Goal: Task Accomplishment & Management: Complete application form

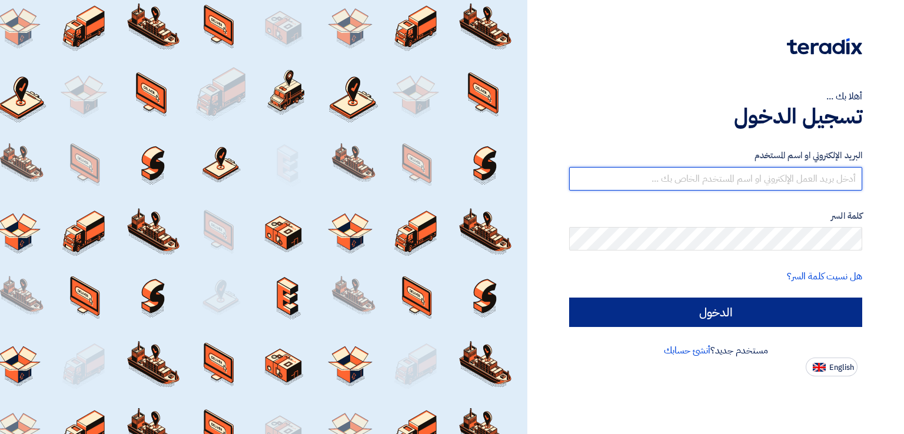
type input "[PERSON_NAME][EMAIL_ADDRESS][PERSON_NAME][DOMAIN_NAME]"
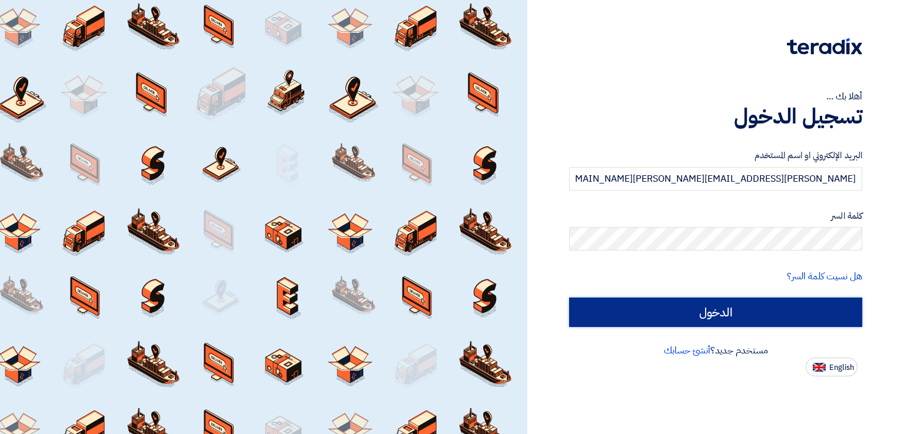
click at [654, 315] on input "الدخول" at bounding box center [715, 312] width 293 height 29
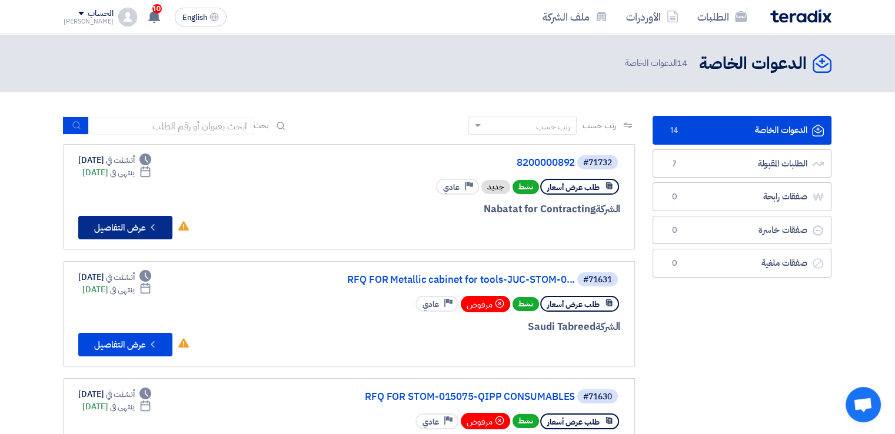
click at [141, 227] on button "Check details عرض التفاصيل" at bounding box center [125, 228] width 94 height 24
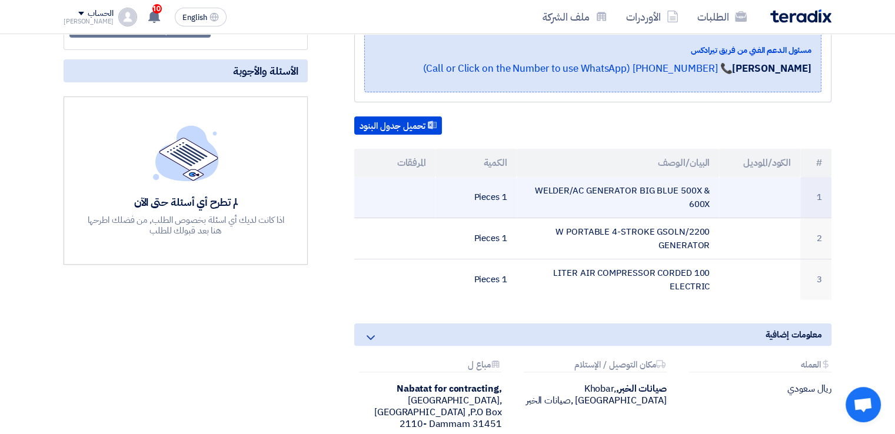
scroll to position [235, 0]
click at [551, 204] on td "WELDER/AC GENERATOR BIG BLUE 500X & 600X" at bounding box center [618, 197] width 203 height 41
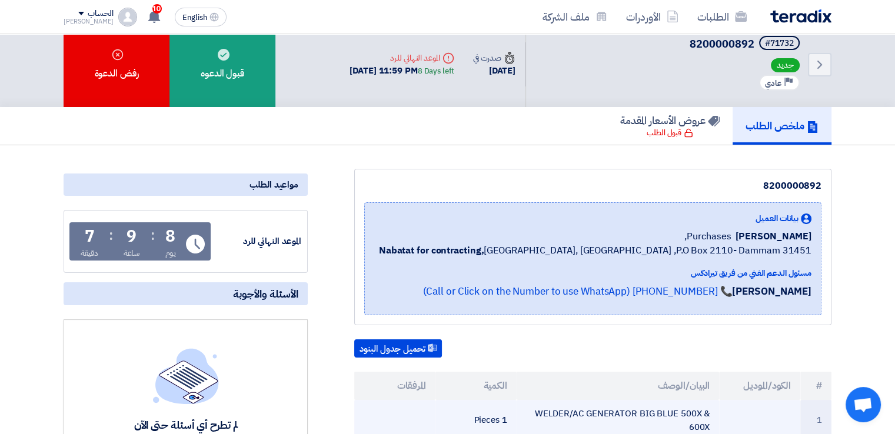
scroll to position [0, 0]
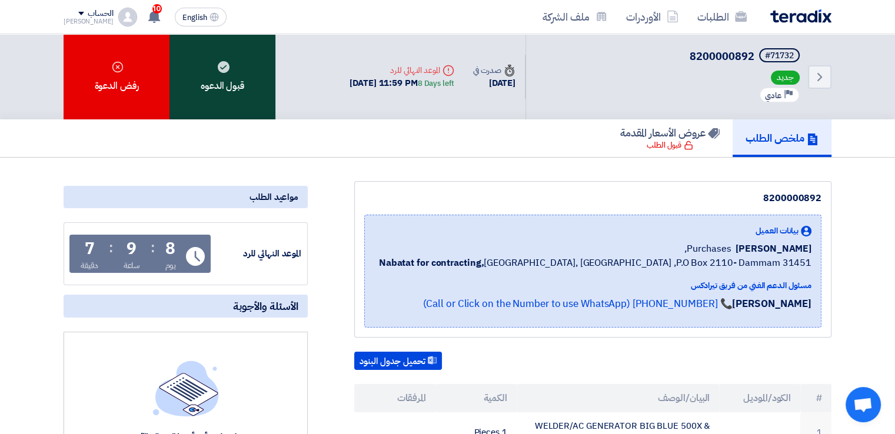
click at [229, 90] on div "قبول الدعوه" at bounding box center [223, 76] width 106 height 85
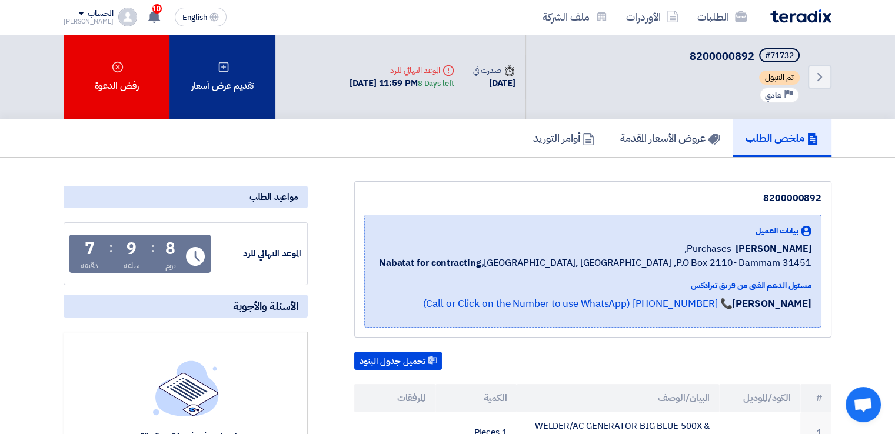
click at [236, 75] on div "تقديم عرض أسعار" at bounding box center [223, 76] width 106 height 85
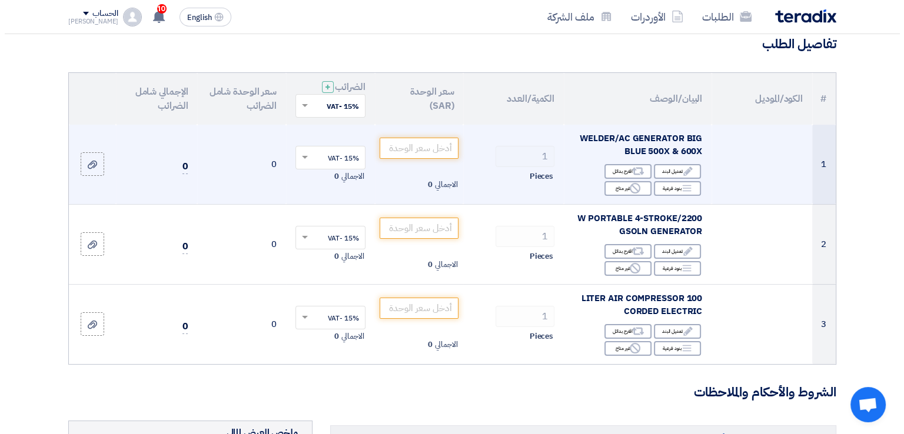
scroll to position [118, 0]
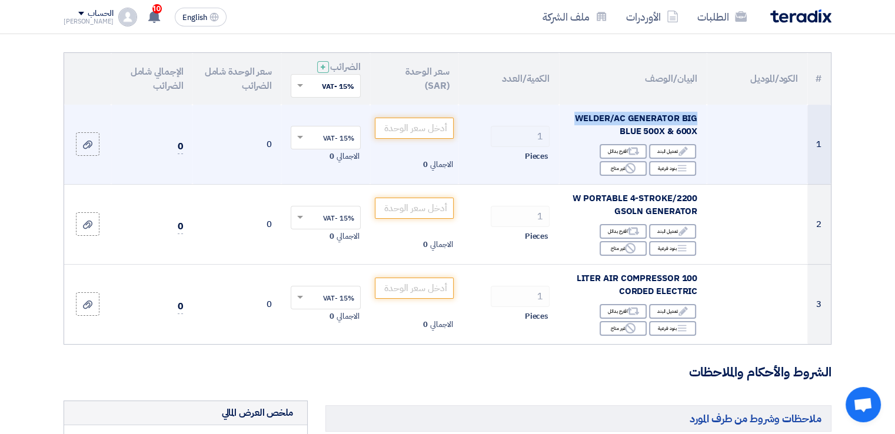
drag, startPoint x: 576, startPoint y: 117, endPoint x: 697, endPoint y: 120, distance: 120.7
click at [698, 120] on td "WELDER/AC GENERATOR BIG BLUE 500X & 600X Edit تعديل البند Alternative اقترح بدا…" at bounding box center [633, 145] width 148 height 80
copy span "WELDER/AC GENERATOR BIG"
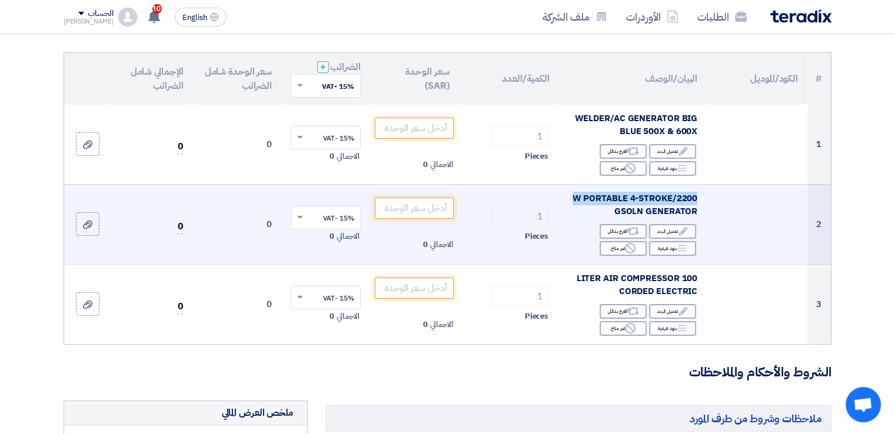
drag, startPoint x: 576, startPoint y: 198, endPoint x: 695, endPoint y: 196, distance: 118.9
click at [695, 196] on span "2200/W PORTABLE 4-STROKE GSOLN GENERATOR" at bounding box center [635, 205] width 125 height 26
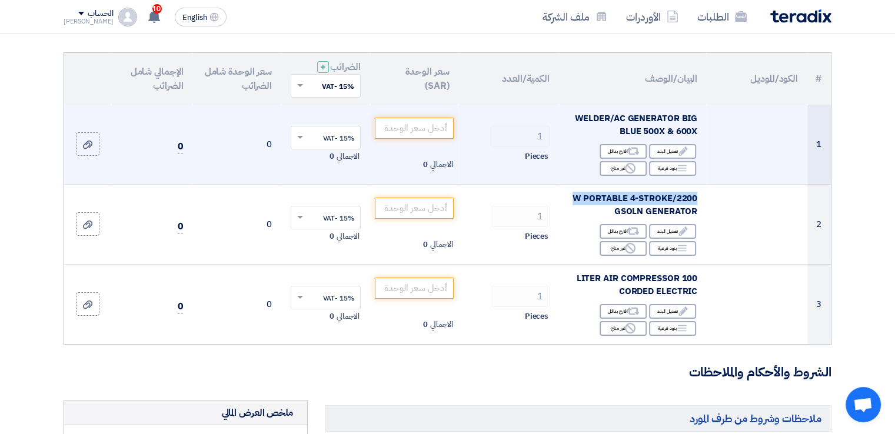
copy span "2200/W PORTABLE 4-STROKE"
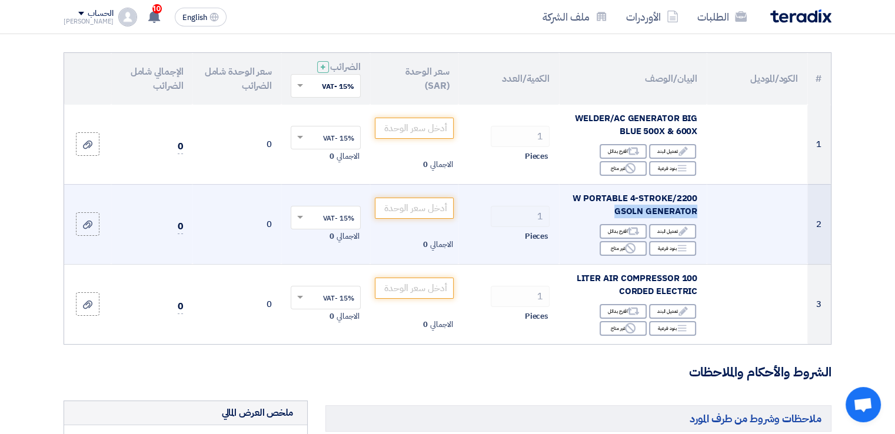
drag, startPoint x: 696, startPoint y: 210, endPoint x: 617, endPoint y: 210, distance: 79.5
click at [617, 210] on span "2200/W PORTABLE 4-STROKE GSOLN GENERATOR" at bounding box center [635, 205] width 125 height 26
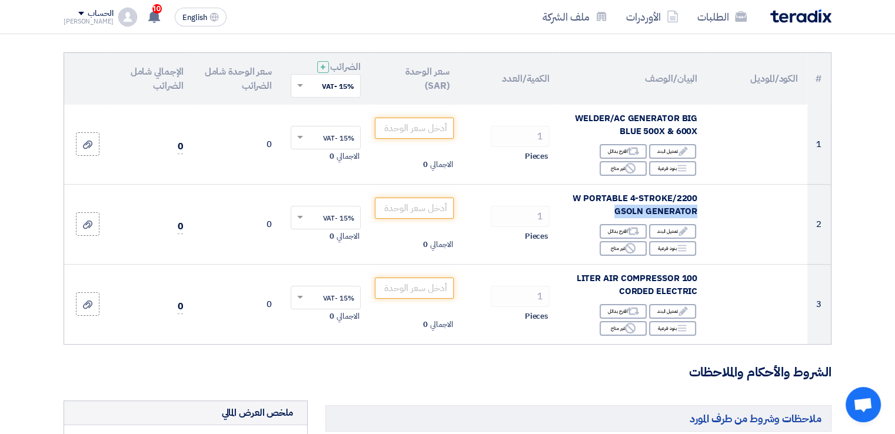
copy span "GSOLN GENERATOR"
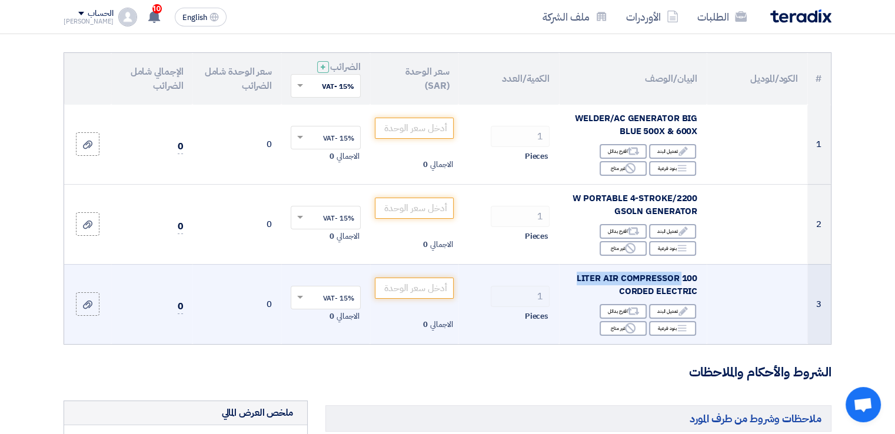
drag, startPoint x: 578, startPoint y: 279, endPoint x: 690, endPoint y: 277, distance: 111.9
click at [684, 278] on span "100 LITER AIR COMPRESSOR CORDED ELECTRIC" at bounding box center [637, 285] width 121 height 26
drag, startPoint x: 696, startPoint y: 277, endPoint x: 678, endPoint y: 278, distance: 17.7
click at [678, 278] on span "100 LITER AIR COMPRESSOR CORDED ELECTRIC" at bounding box center [637, 285] width 121 height 26
click at [683, 276] on span "100 LITER AIR COMPRESSOR CORDED ELECTRIC" at bounding box center [637, 285] width 121 height 26
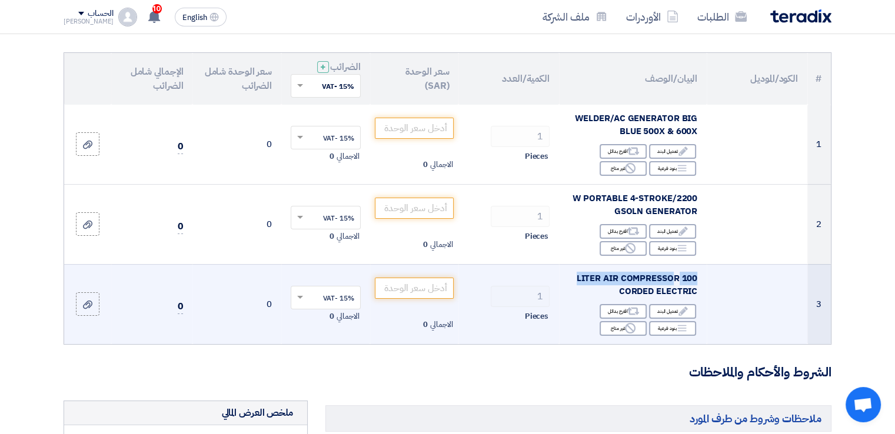
drag, startPoint x: 696, startPoint y: 276, endPoint x: 676, endPoint y: 278, distance: 20.7
click at [676, 278] on span "100 LITER AIR COMPRESSOR CORDED ELECTRIC" at bounding box center [637, 285] width 121 height 26
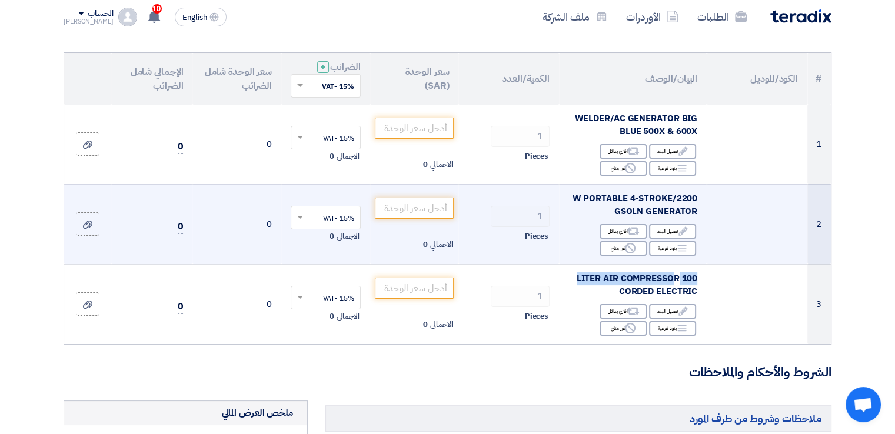
copy span "100 LITER AIR COMPRESSO"
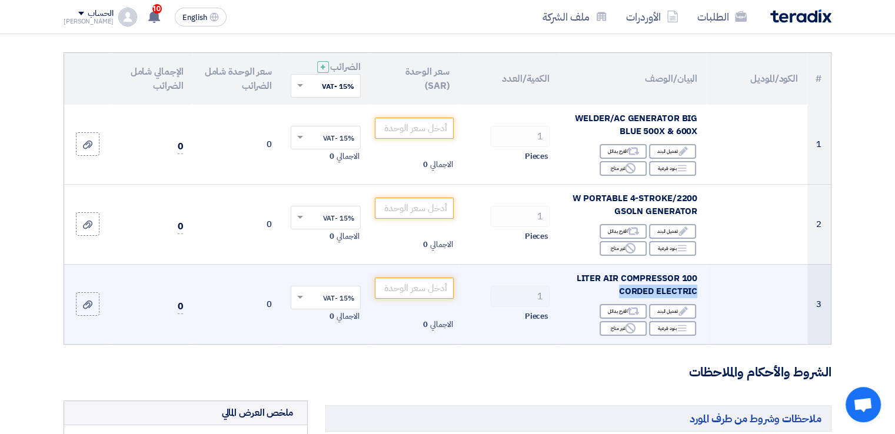
drag, startPoint x: 619, startPoint y: 293, endPoint x: 696, endPoint y: 288, distance: 77.2
click at [696, 288] on span "100 LITER AIR COMPRESSOR CORDED ELECTRIC" at bounding box center [637, 285] width 121 height 26
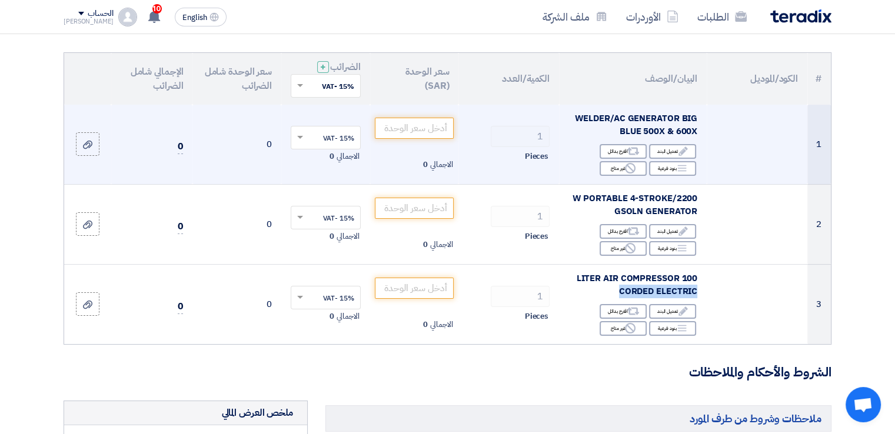
copy span "CORDED ELECTRIC"
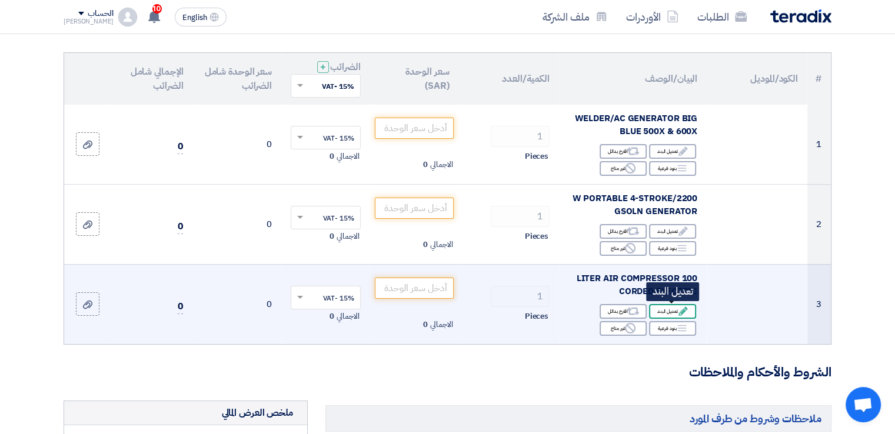
click at [656, 311] on div "Edit تعديل البند" at bounding box center [672, 311] width 47 height 15
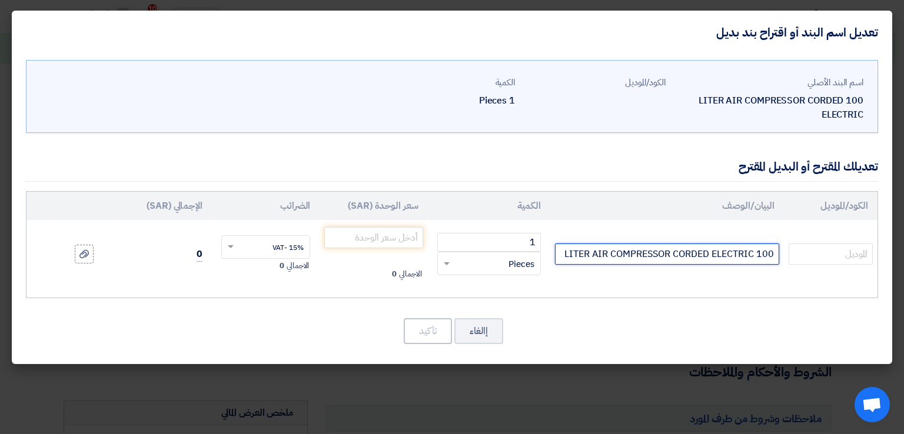
drag, startPoint x: 566, startPoint y: 255, endPoint x: 735, endPoint y: 241, distance: 169.6
click at [735, 241] on td "100 LITER AIR COMPRESSOR CORDED ELECTRIC" at bounding box center [667, 254] width 234 height 68
click at [762, 251] on input "100 LITER AIR COMPRESSOR CORDED ELECTRIC" at bounding box center [667, 254] width 224 height 21
drag, startPoint x: 775, startPoint y: 253, endPoint x: 758, endPoint y: 257, distance: 17.6
click at [758, 257] on input "100 LITER AIR COMPRESSOR CORDED ELECTRIC" at bounding box center [667, 254] width 224 height 21
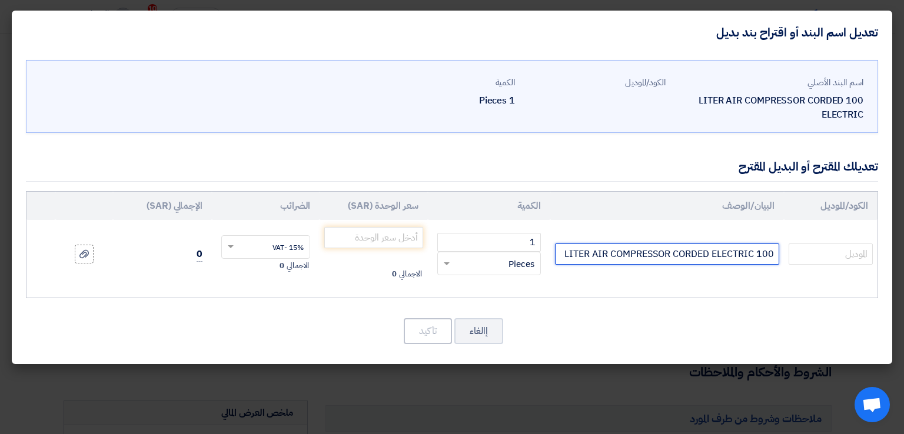
type input "LITER AIR COMPRESSOR CORDED ELECTRIC"
drag, startPoint x: 772, startPoint y: 253, endPoint x: 581, endPoint y: 255, distance: 190.8
click at [581, 255] on input "LITER AIR COMPRESSOR CORDED ELECTRIC" at bounding box center [667, 254] width 224 height 21
paste input "Air Compressor 100L 2HP B2800/100 CM2 NUAIR"
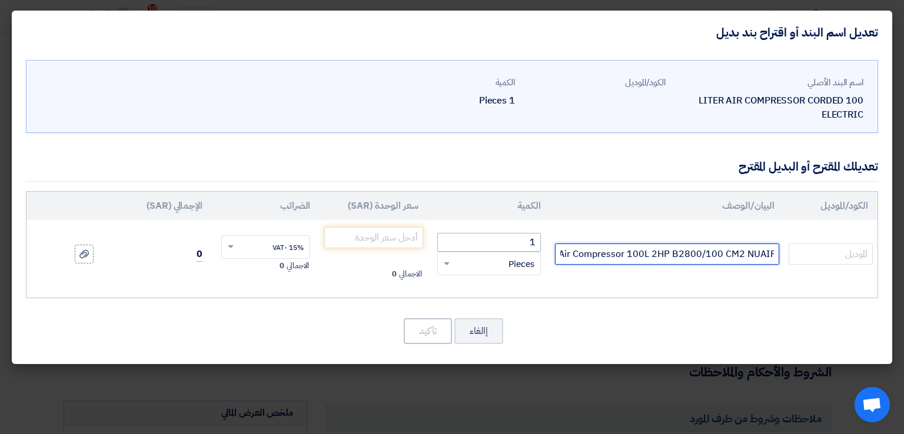
type input "Air Compressor 100L 2HP B2800/100 CM2 NUAIR"
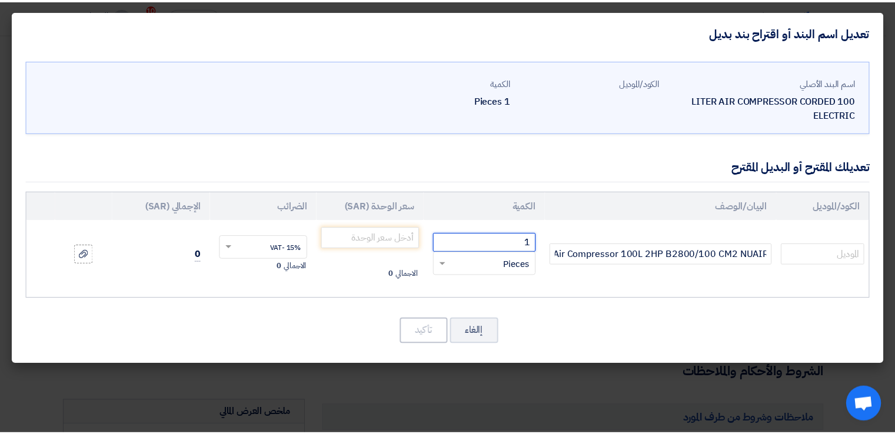
scroll to position [0, 0]
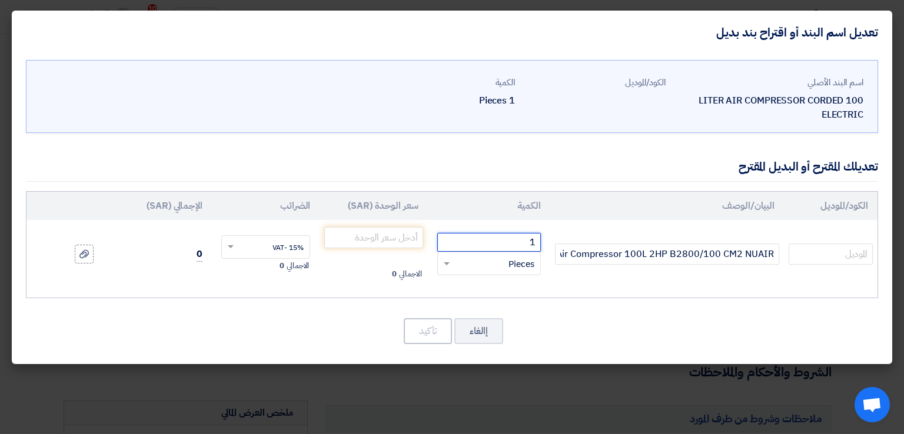
click at [504, 243] on input "1" at bounding box center [489, 242] width 104 height 19
click at [344, 243] on input "number" at bounding box center [373, 237] width 98 height 21
paste input "1794.600"
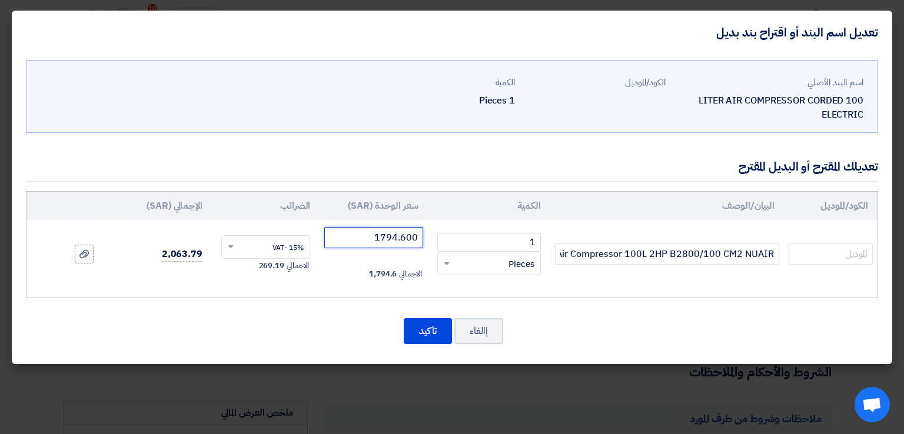
type input "1794.600"
click at [367, 160] on div "تعديلك المقترح أو البديل المقترح" at bounding box center [452, 167] width 852 height 30
click at [84, 258] on icon at bounding box center [83, 254] width 9 height 9
click at [0, 0] on input "file" at bounding box center [0, 0] width 0 height 0
click at [99, 264] on icon "File" at bounding box center [102, 264] width 8 height 8
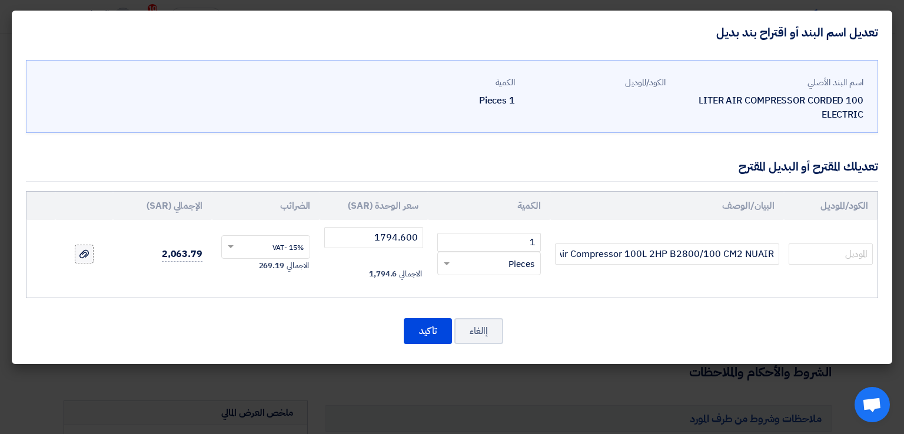
click at [86, 255] on use at bounding box center [83, 254] width 9 height 8
click at [0, 0] on input "file" at bounding box center [0, 0] width 0 height 0
click at [415, 327] on button "تأكيد" at bounding box center [428, 332] width 48 height 26
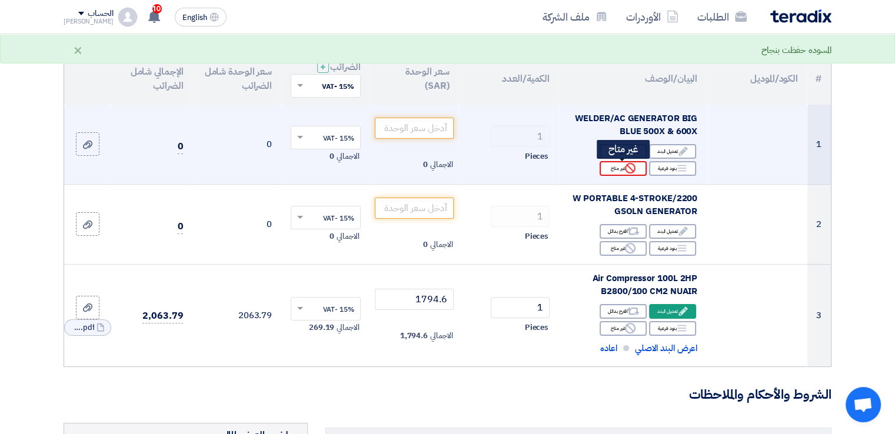
click at [621, 172] on div "Reject غير متاح" at bounding box center [623, 168] width 47 height 15
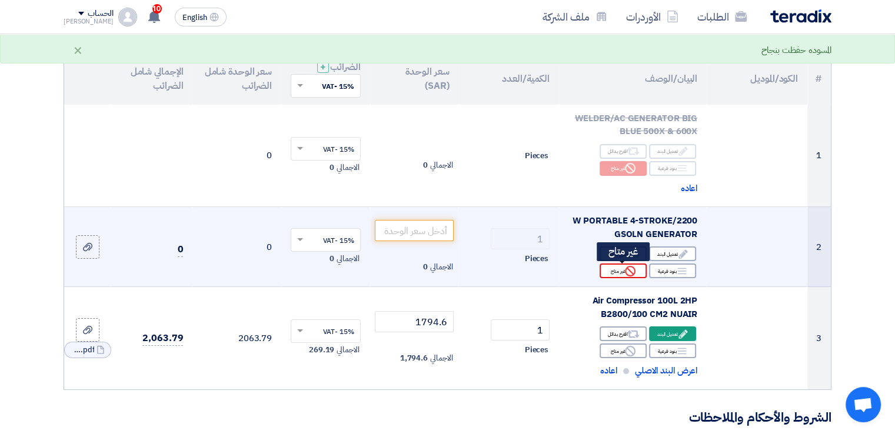
click at [622, 272] on div "Reject غير متاح" at bounding box center [623, 271] width 47 height 15
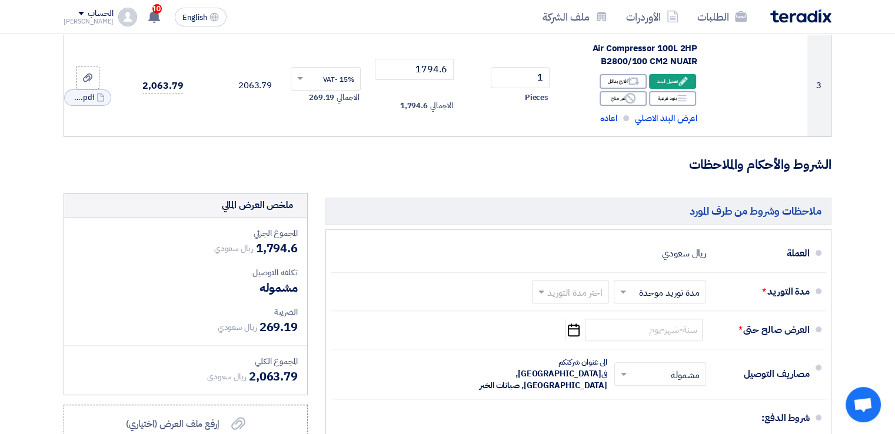
scroll to position [412, 0]
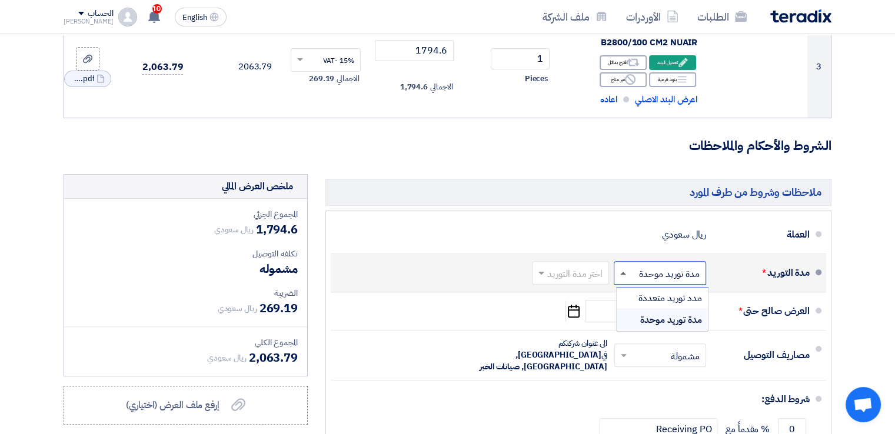
click at [622, 272] on span at bounding box center [624, 273] width 6 height 3
click at [652, 319] on span "مدة توريد موحدة" at bounding box center [672, 320] width 62 height 14
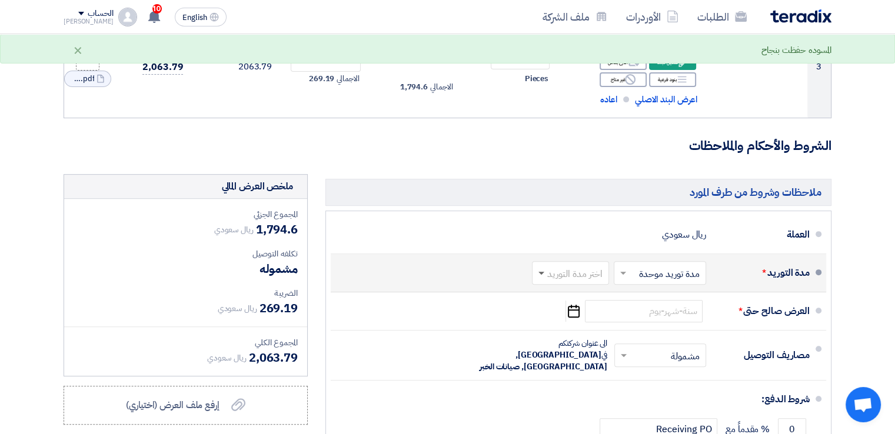
click at [543, 273] on span at bounding box center [542, 274] width 6 height 4
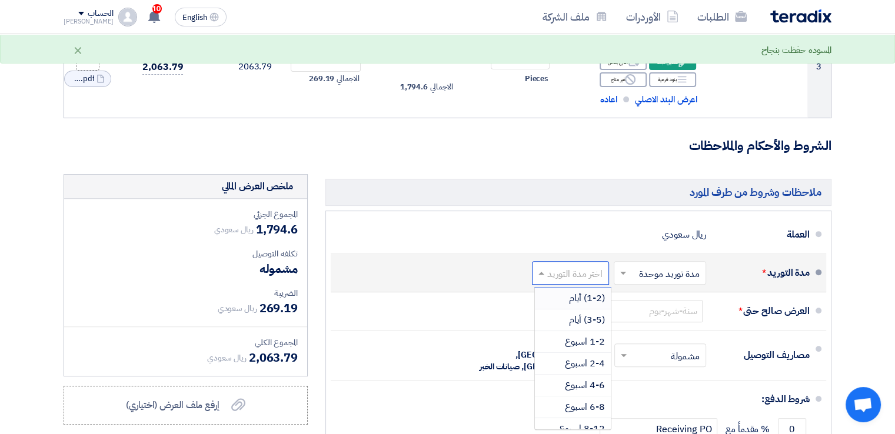
click at [567, 299] on div "(1-2) أيام" at bounding box center [573, 299] width 76 height 22
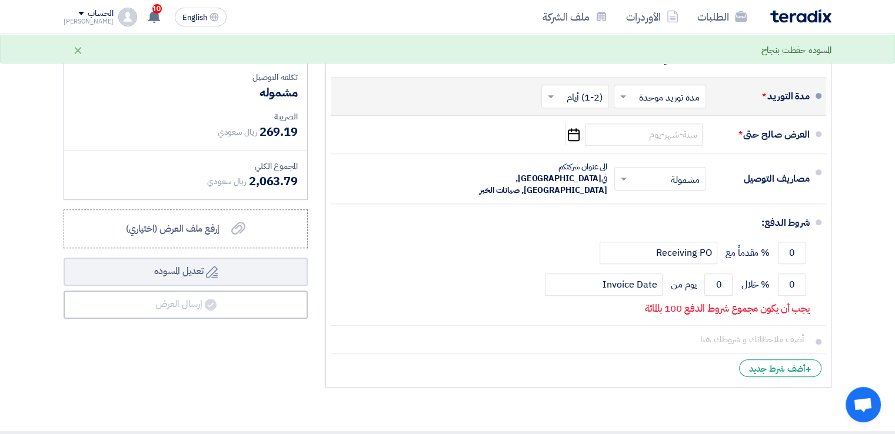
scroll to position [530, 0]
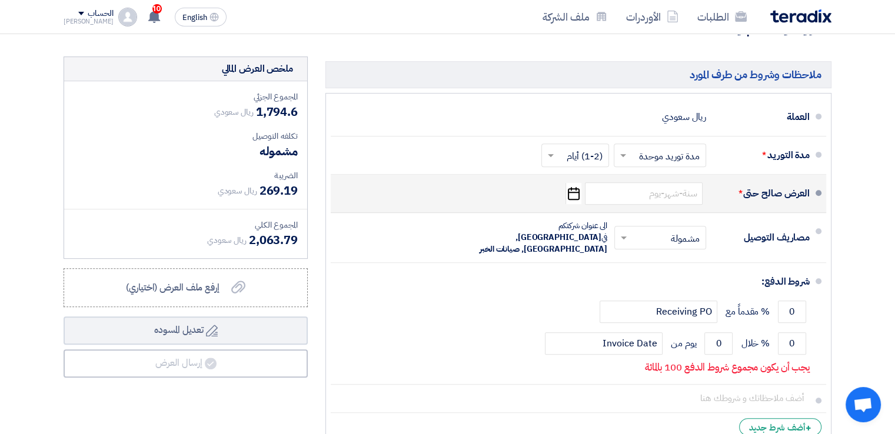
click at [576, 197] on icon "Pick a date" at bounding box center [574, 193] width 16 height 21
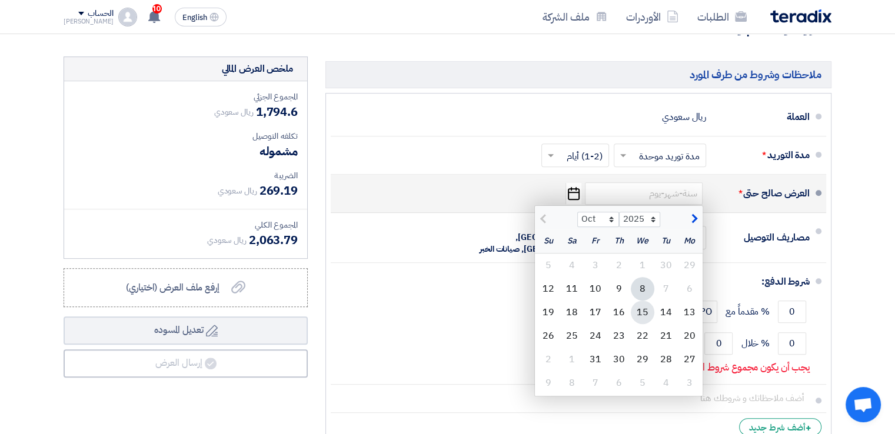
click at [641, 310] on div "15" at bounding box center [643, 313] width 24 height 24
type input "[DATE]"
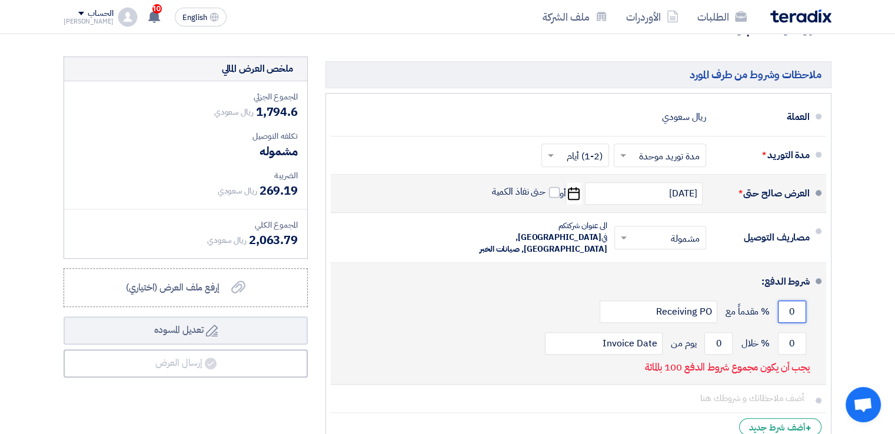
click at [789, 301] on input "0" at bounding box center [792, 312] width 28 height 22
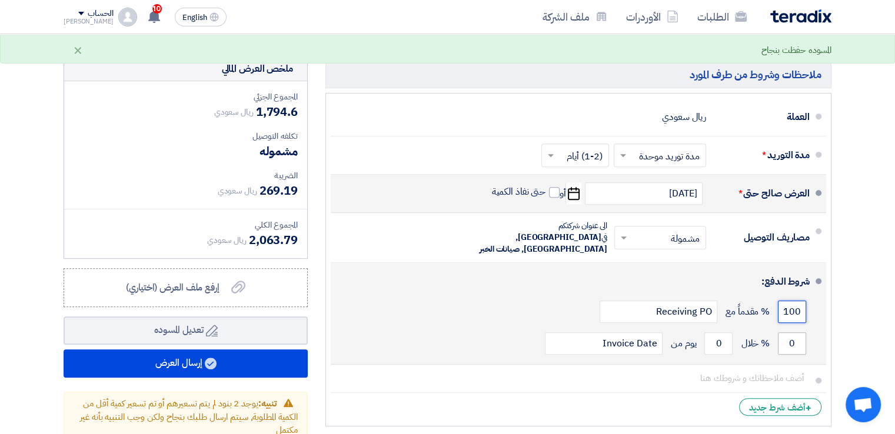
type input "100"
click at [784, 333] on input "0" at bounding box center [792, 344] width 28 height 22
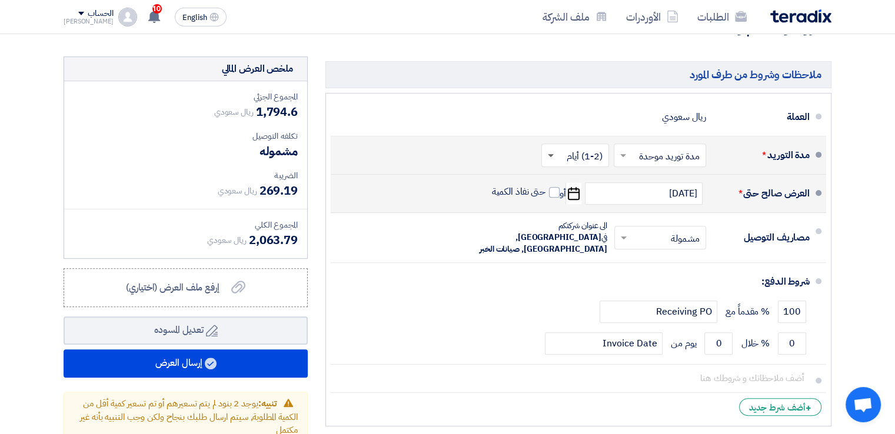
click at [551, 155] on span at bounding box center [551, 156] width 6 height 4
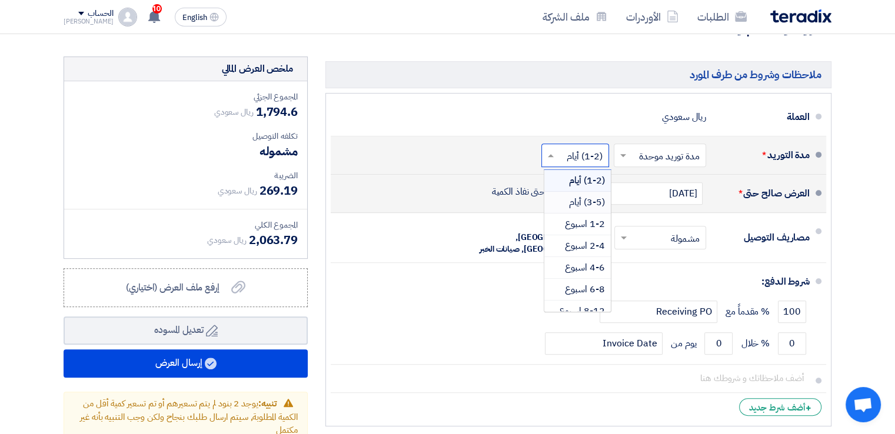
click at [568, 201] on div "(3-5) أيام" at bounding box center [578, 203] width 67 height 22
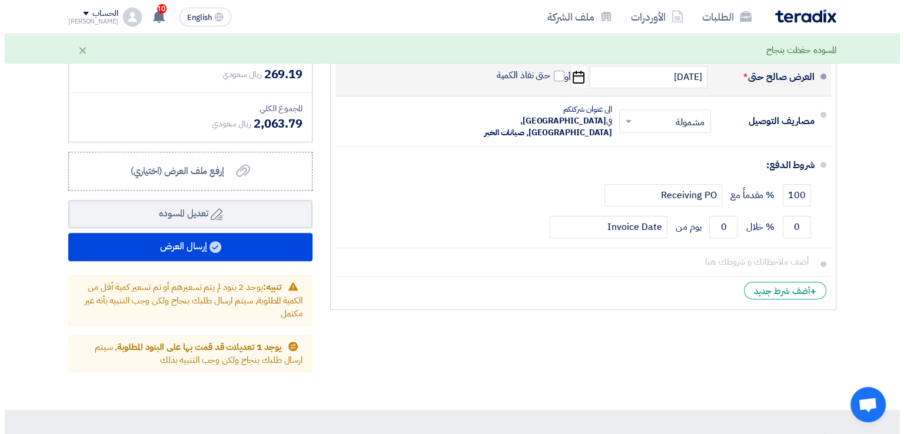
scroll to position [648, 0]
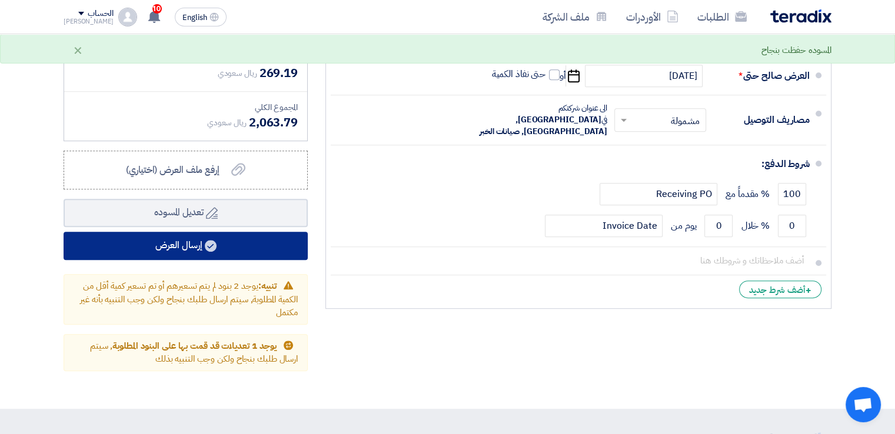
click at [157, 240] on button "إرسال العرض" at bounding box center [186, 246] width 244 height 28
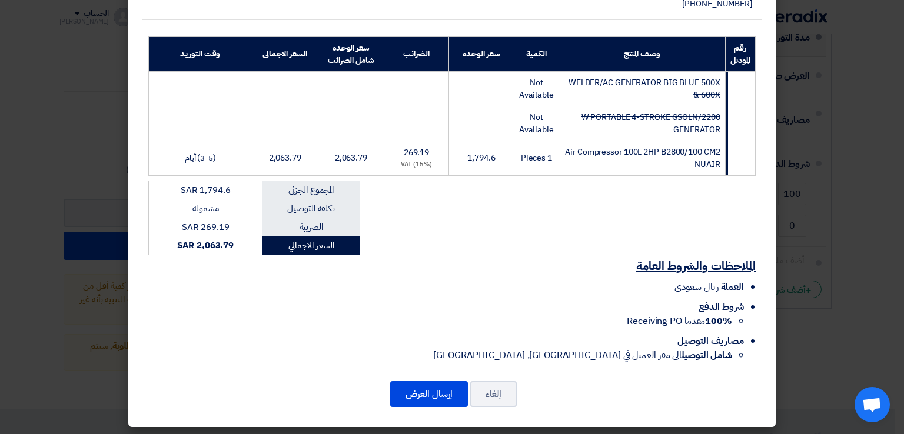
scroll to position [181, 0]
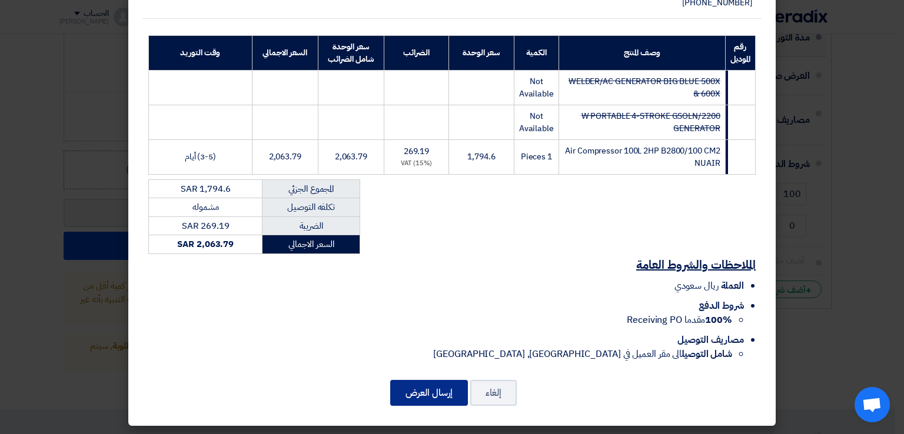
click at [412, 390] on button "إرسال العرض" at bounding box center [429, 393] width 78 height 26
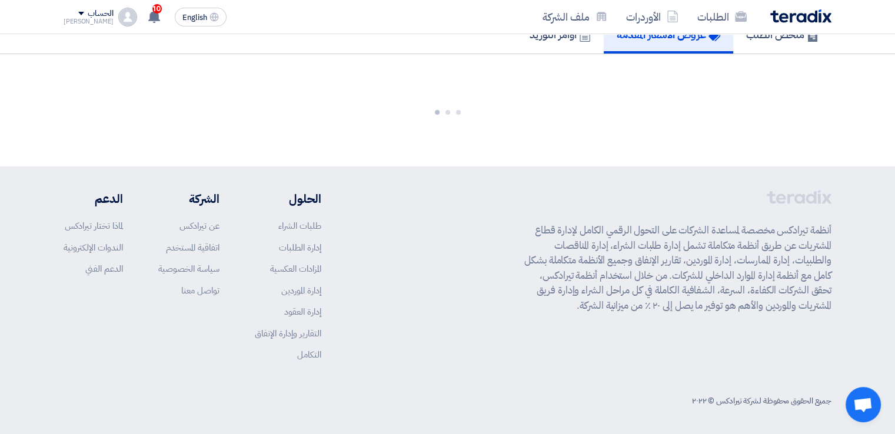
scroll to position [828, 0]
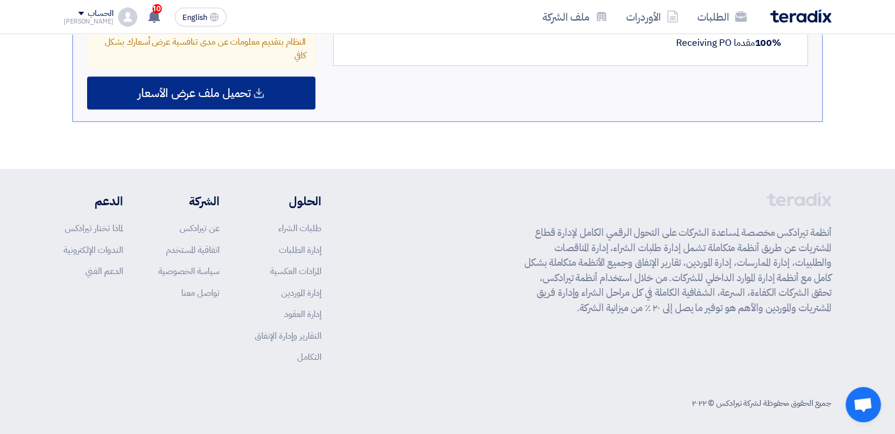
click at [240, 90] on span "تحميل ملف عرض الأسعار" at bounding box center [194, 93] width 113 height 11
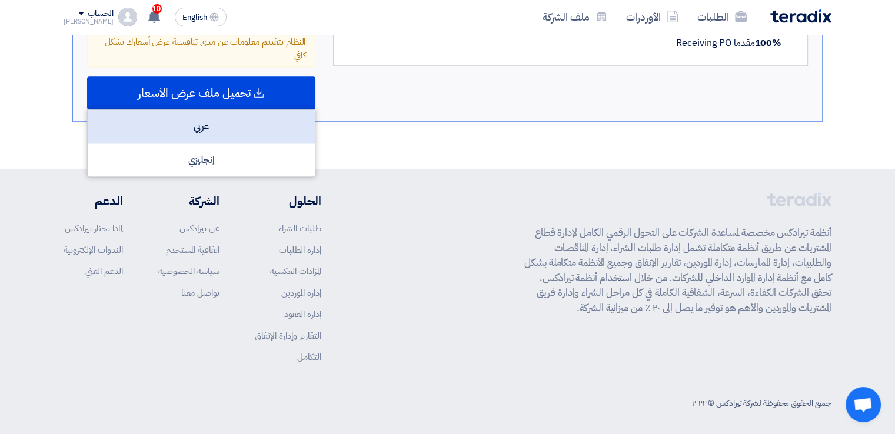
click at [214, 130] on div "عربي" at bounding box center [201, 127] width 227 height 34
